Goal: Entertainment & Leisure: Consume media (video, audio)

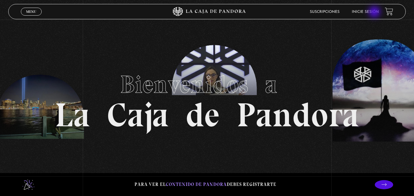
click at [375, 13] on link "Inicie sesión" at bounding box center [365, 12] width 27 height 4
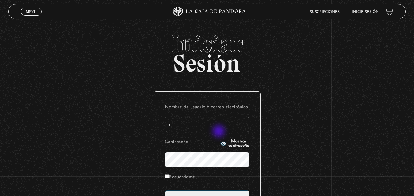
type input "[EMAIL_ADDRESS][DOMAIN_NAME]"
click at [228, 145] on span "Mostrar contraseña" at bounding box center [238, 144] width 21 height 9
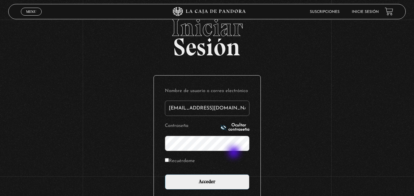
scroll to position [19, 0]
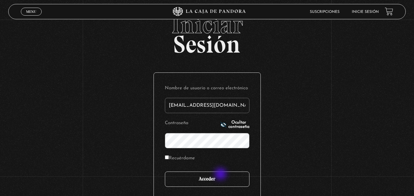
click at [221, 175] on input "Acceder" at bounding box center [207, 179] width 85 height 15
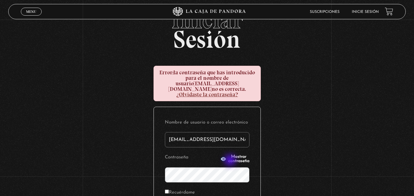
scroll to position [28, 0]
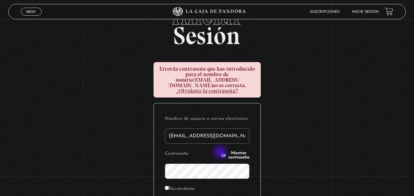
click at [220, 151] on button "Mostrar contraseña" at bounding box center [234, 155] width 29 height 9
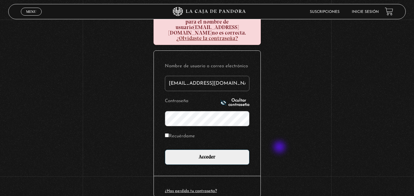
scroll to position [92, 0]
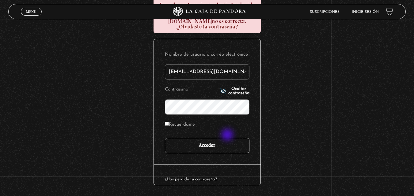
click at [228, 138] on input "Acceder" at bounding box center [207, 145] width 85 height 15
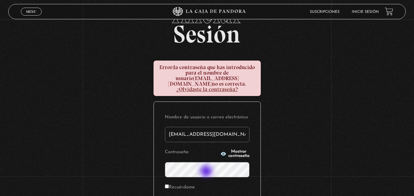
scroll to position [39, 0]
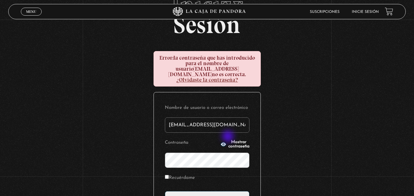
click at [228, 138] on p "Contraseña Mostrar contraseña" at bounding box center [207, 153] width 85 height 30
click at [220, 143] on icon "button" at bounding box center [223, 145] width 6 height 4
click at [122, 151] on div "Iniciar Sesión Error: la contraseña que has introducido para el nombre de usuar…" at bounding box center [207, 130] width 414 height 274
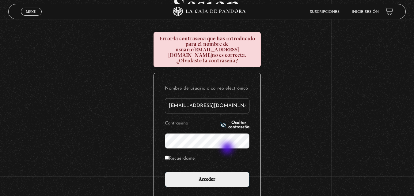
scroll to position [62, 0]
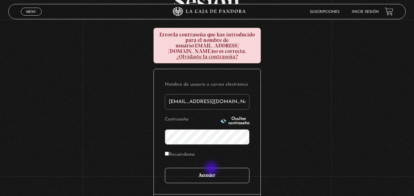
click at [212, 169] on input "Acceder" at bounding box center [207, 175] width 85 height 15
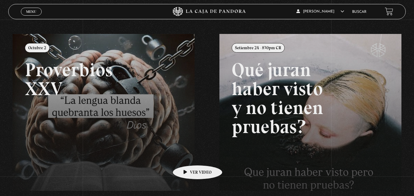
scroll to position [42, 0]
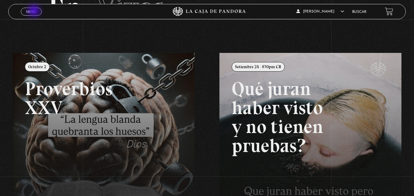
click at [35, 11] on span "Menu" at bounding box center [31, 12] width 10 height 4
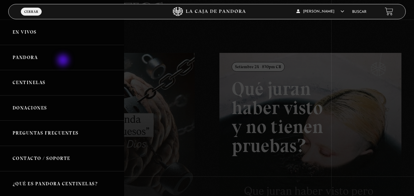
click at [64, 61] on link "Pandora" at bounding box center [62, 57] width 124 height 25
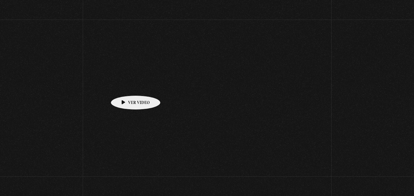
scroll to position [45, 0]
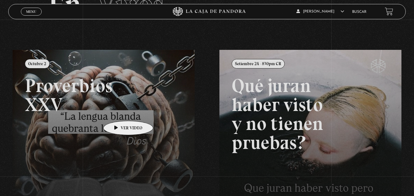
click at [119, 112] on link at bounding box center [220, 148] width 414 height 196
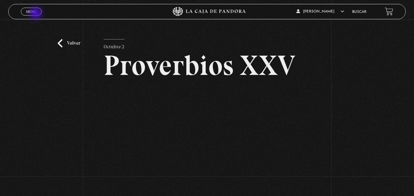
click at [36, 13] on link "Menu Cerrar" at bounding box center [31, 12] width 21 height 8
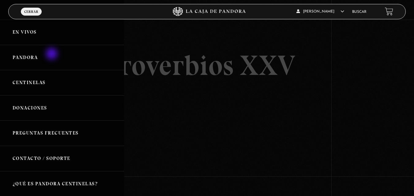
click at [52, 55] on link "Pandora" at bounding box center [62, 57] width 124 height 25
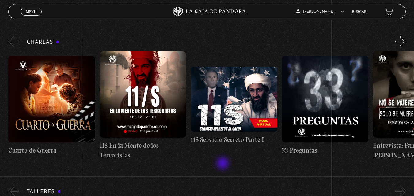
drag, startPoint x: 223, startPoint y: 164, endPoint x: 221, endPoint y: 172, distance: 8.5
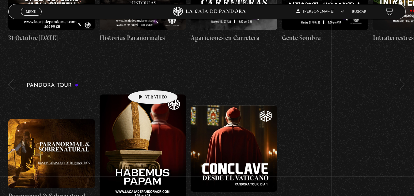
click at [143, 81] on div "Pandora Tour Paranormal & Sobrenatural Pandora Tour: Habemus Papam Pandora Tour…" at bounding box center [210, 151] width 405 height 147
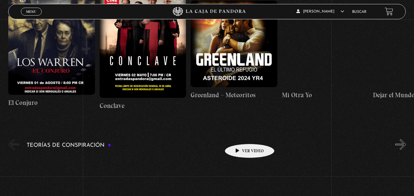
scroll to position [1131, 0]
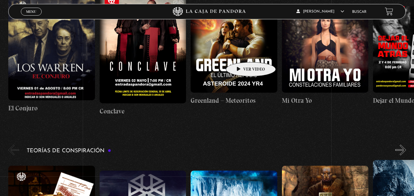
click at [241, 53] on figure at bounding box center [233, 49] width 87 height 87
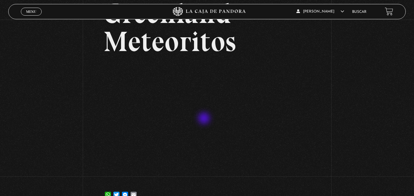
scroll to position [51, 0]
